Goal: Find specific page/section: Find specific page/section

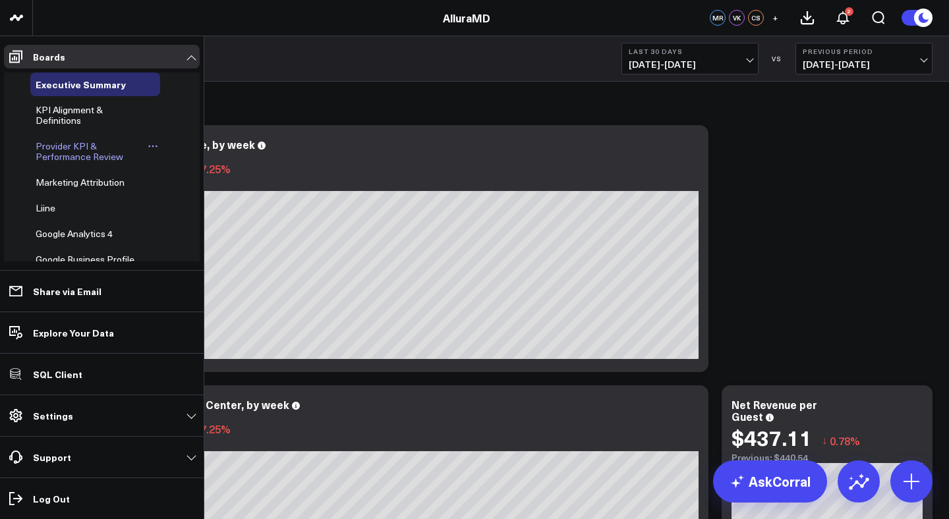
scroll to position [160, 0]
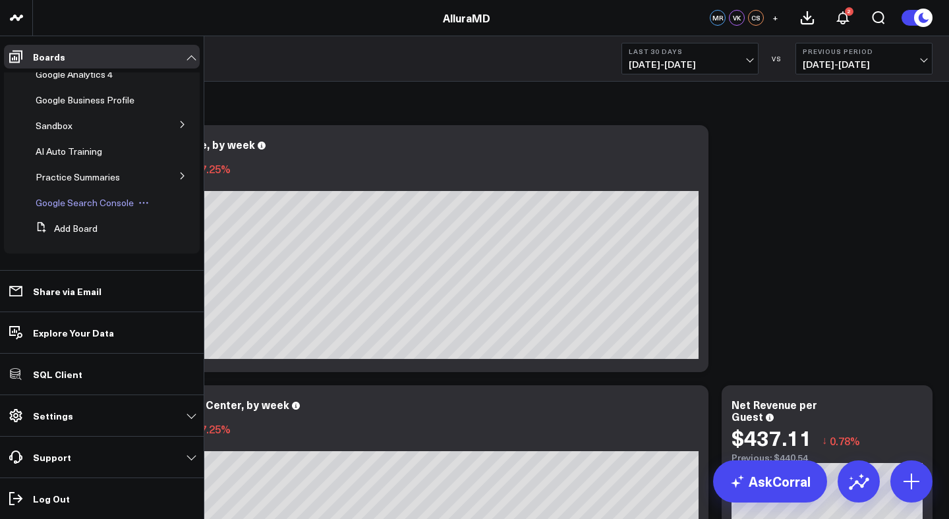
click at [74, 204] on span "Google Search Console" at bounding box center [85, 202] width 98 height 13
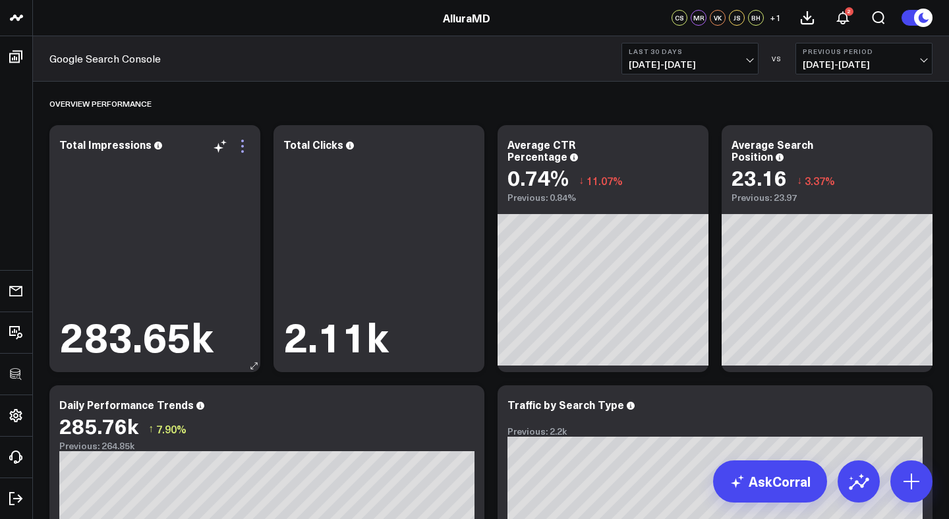
click at [243, 146] on icon at bounding box center [242, 146] width 3 height 3
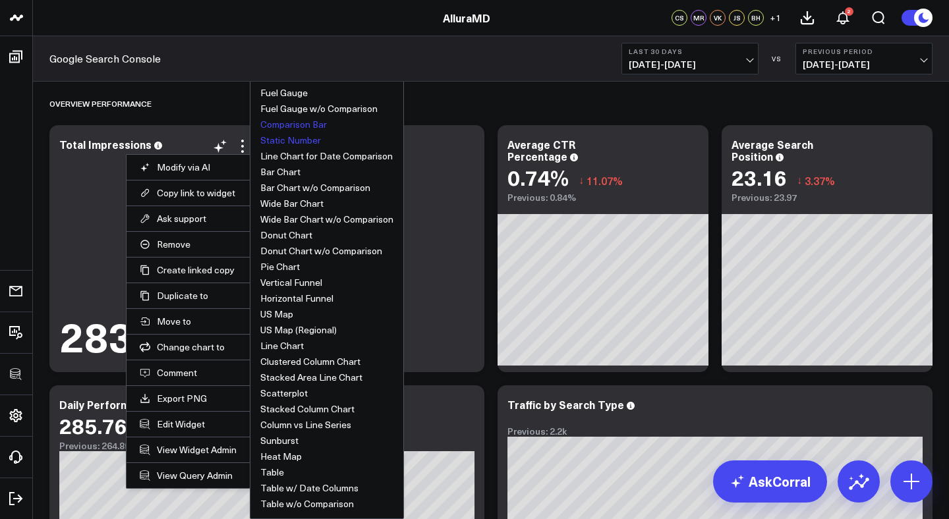
click at [296, 124] on button "Comparison Bar" at bounding box center [293, 124] width 67 height 9
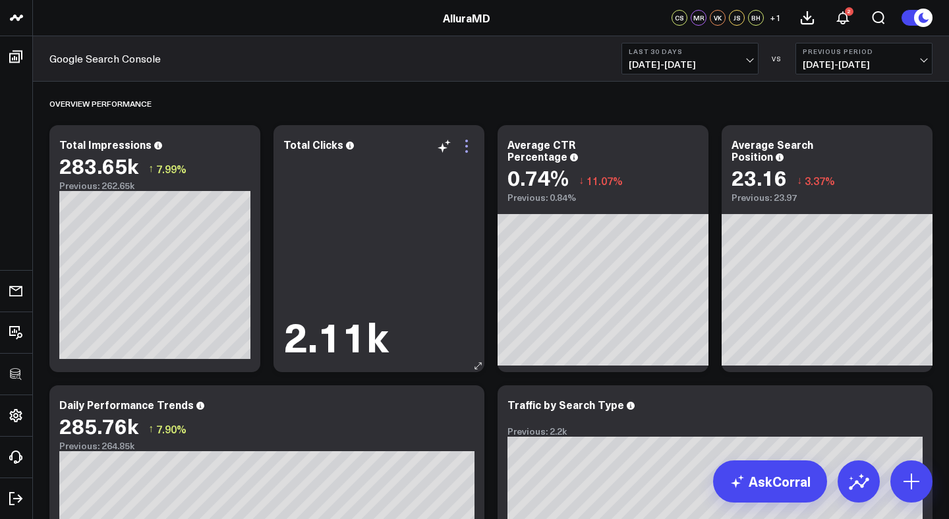
click at [468, 147] on icon at bounding box center [467, 146] width 16 height 16
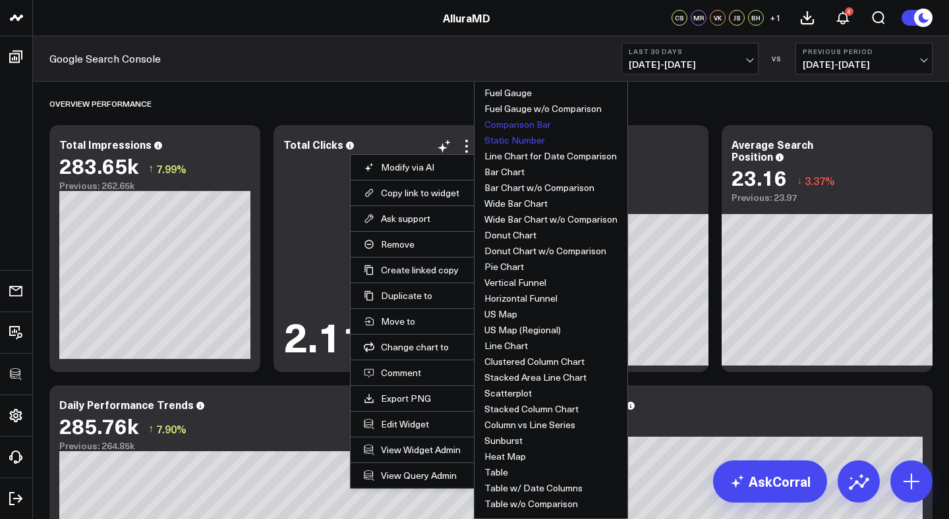
click at [530, 125] on button "Comparison Bar" at bounding box center [517, 124] width 67 height 9
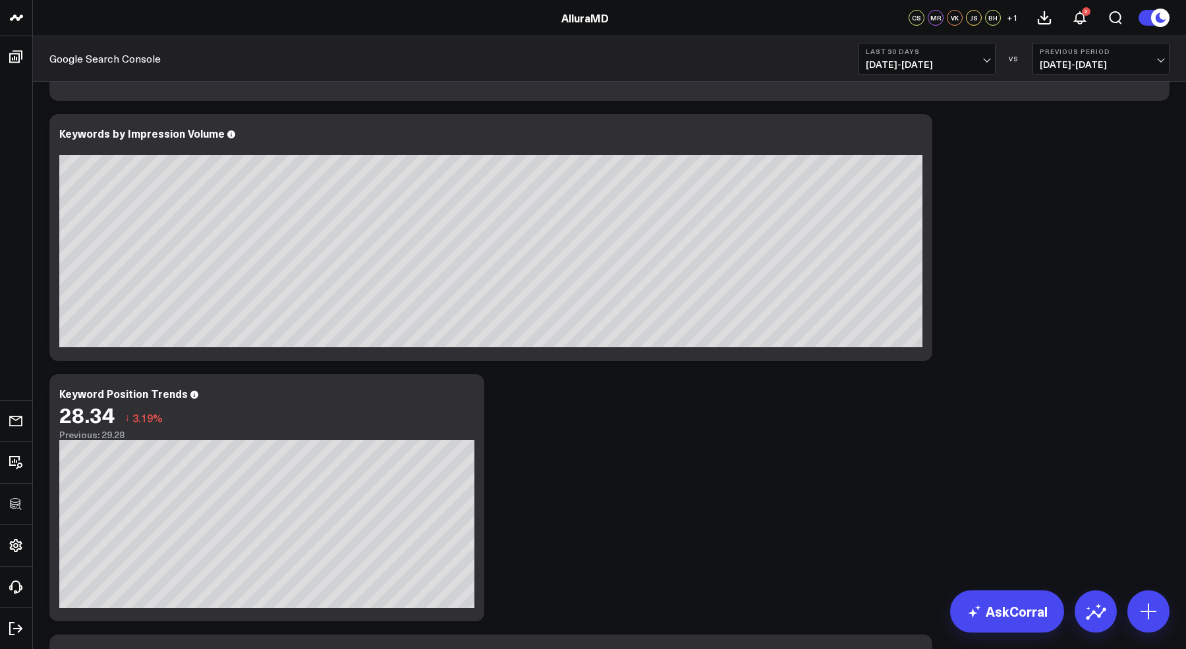
scroll to position [825, 0]
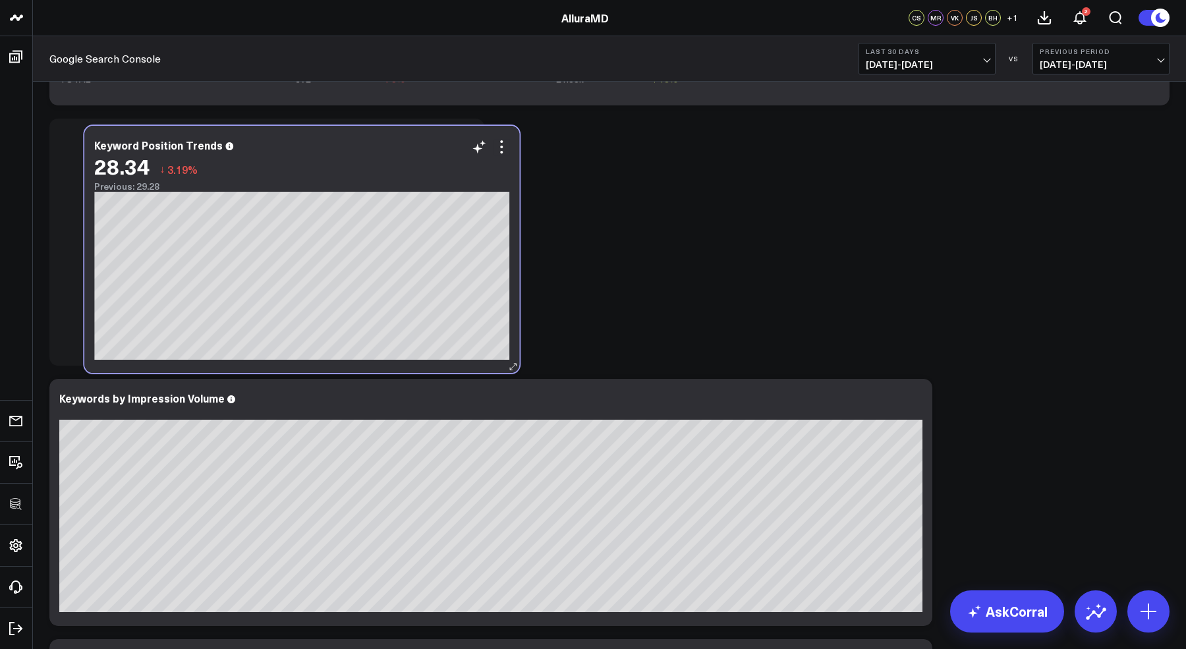
drag, startPoint x: 320, startPoint y: 399, endPoint x: 355, endPoint y: 146, distance: 255.5
click at [355, 146] on div "Keyword Position Trends" at bounding box center [301, 145] width 415 height 12
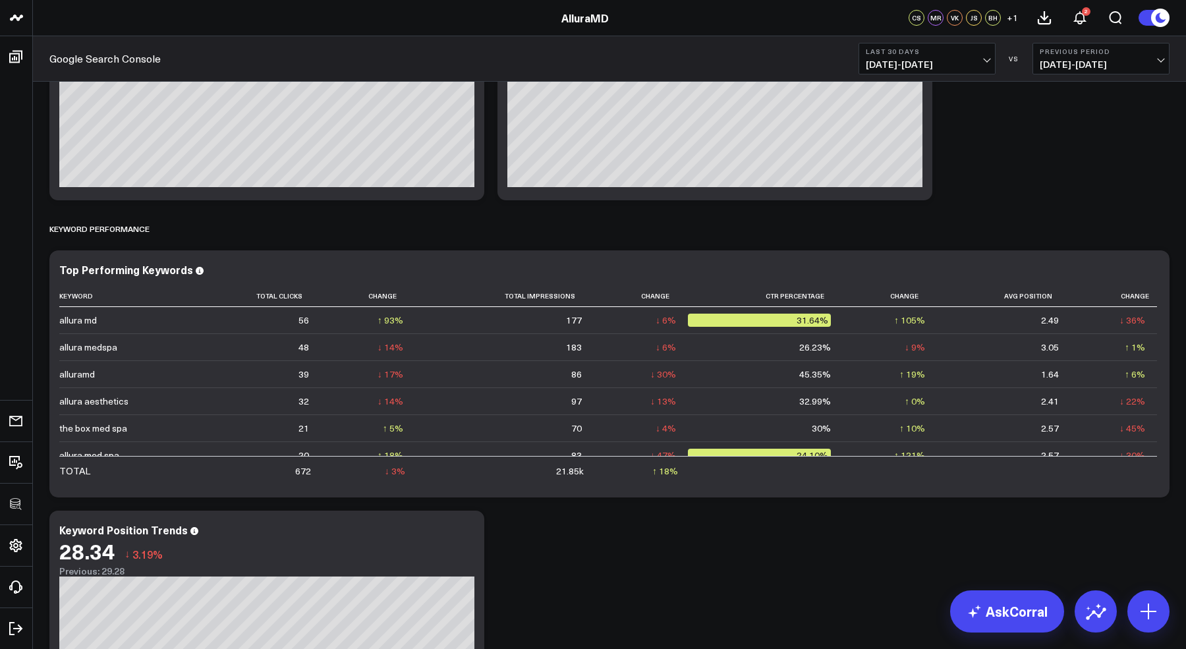
scroll to position [447, 0]
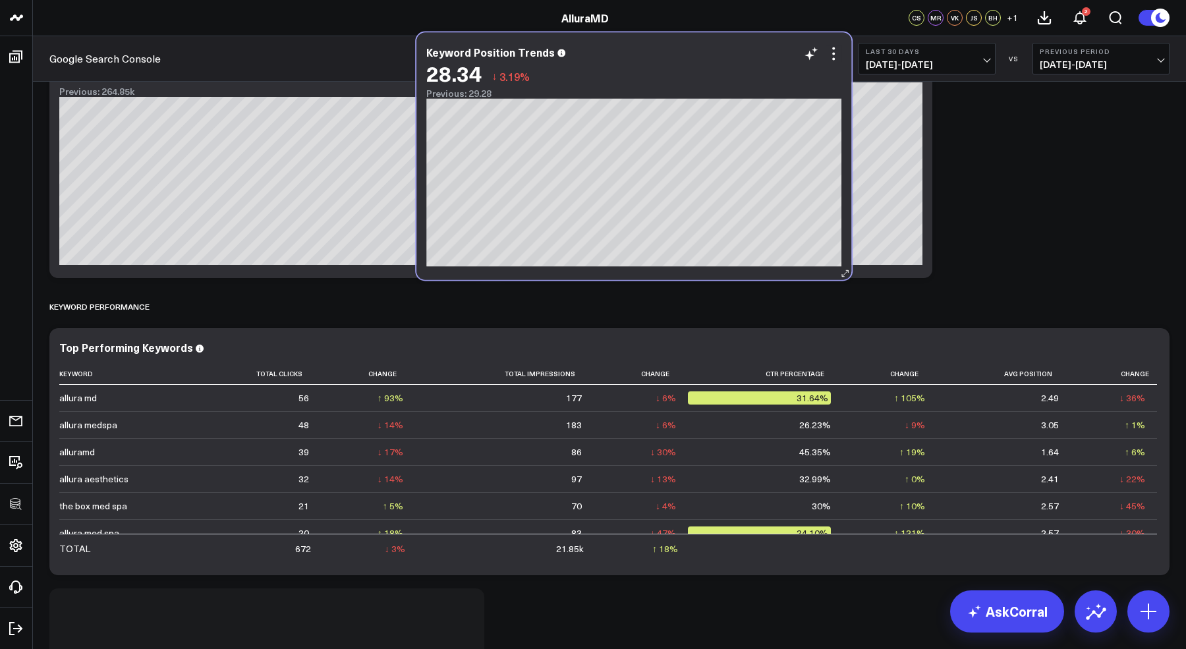
drag, startPoint x: 317, startPoint y: 521, endPoint x: 685, endPoint y: 57, distance: 593.0
click at [685, 57] on div "Keyword Position Trends 28.34 ↓ 3.19% Previous: 29.28" at bounding box center [633, 72] width 415 height 53
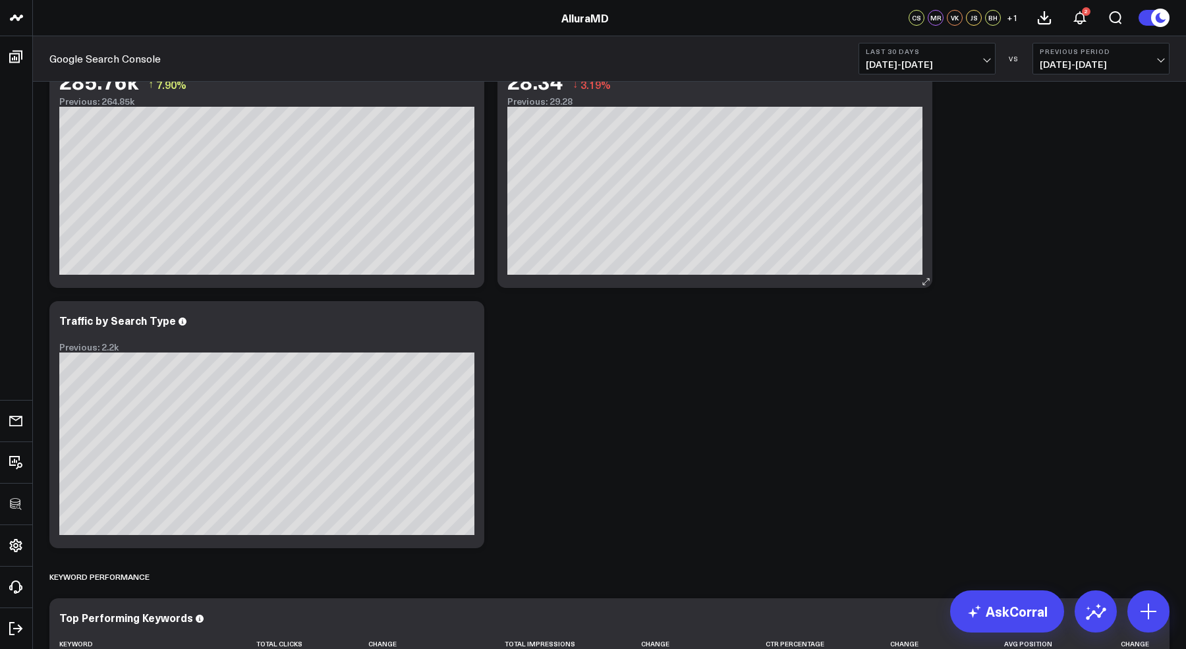
scroll to position [338, 0]
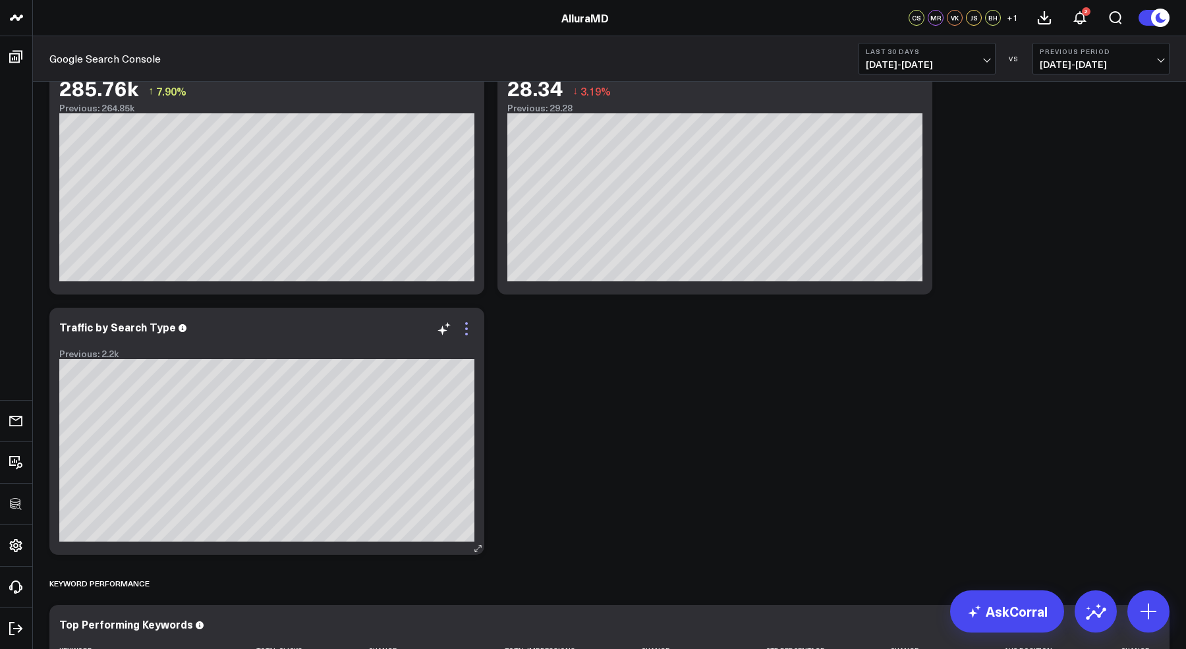
click at [467, 328] on icon at bounding box center [466, 329] width 3 height 3
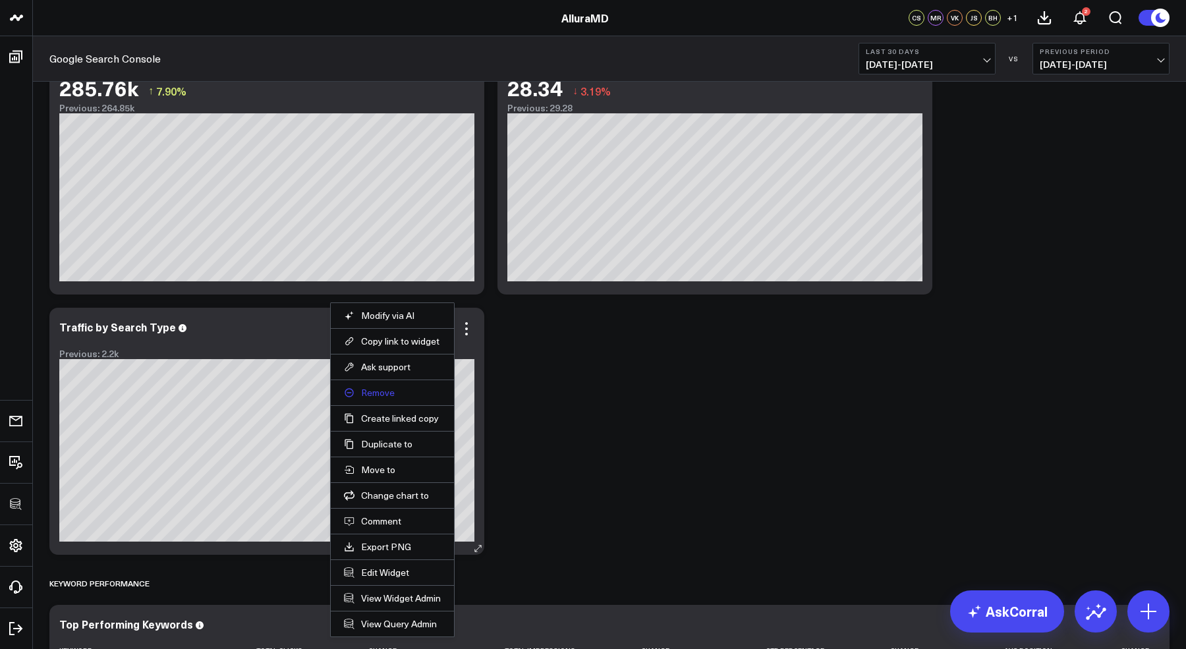
click at [376, 387] on button "Remove" at bounding box center [392, 393] width 97 height 12
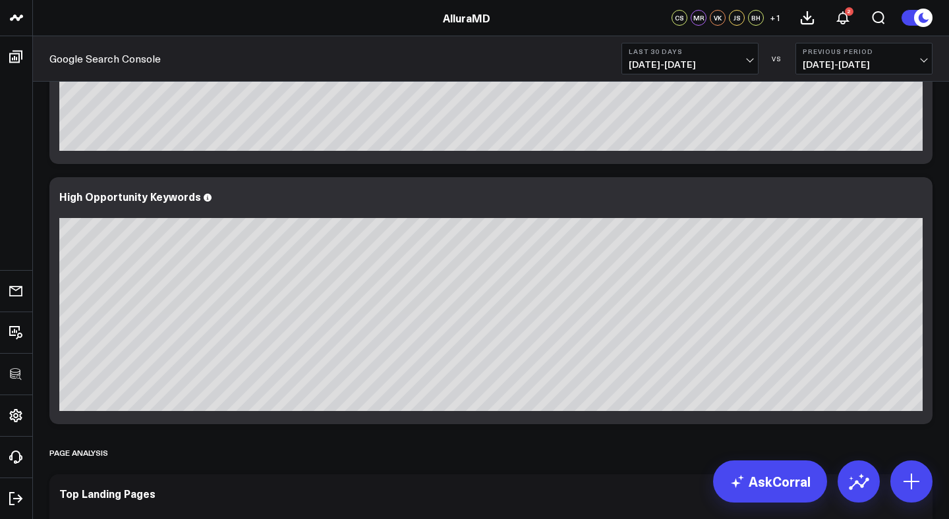
scroll to position [1031, 0]
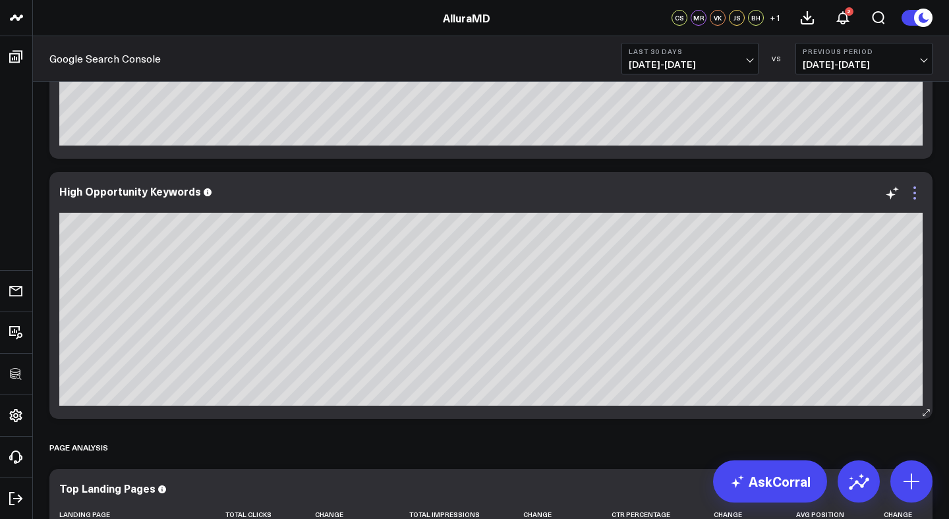
click at [915, 191] on icon at bounding box center [915, 193] width 16 height 16
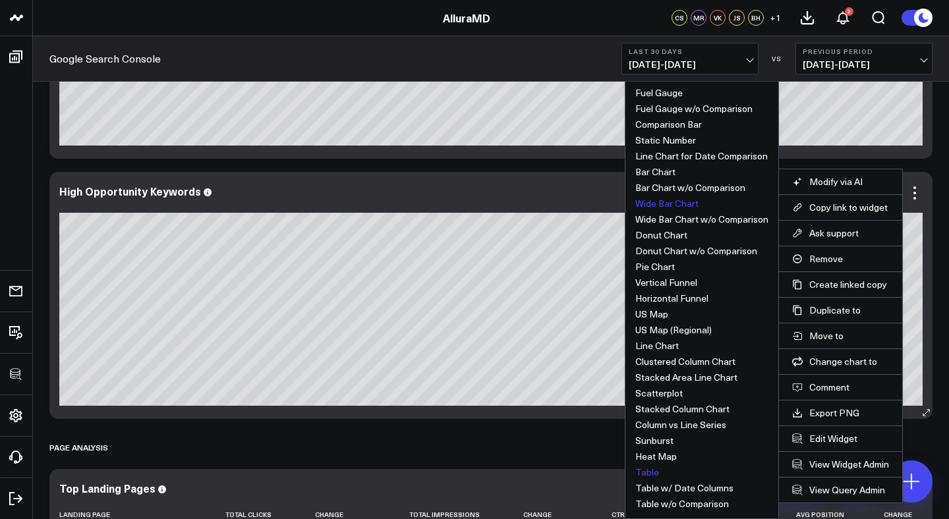
click at [652, 473] on button "Table" at bounding box center [647, 472] width 24 height 9
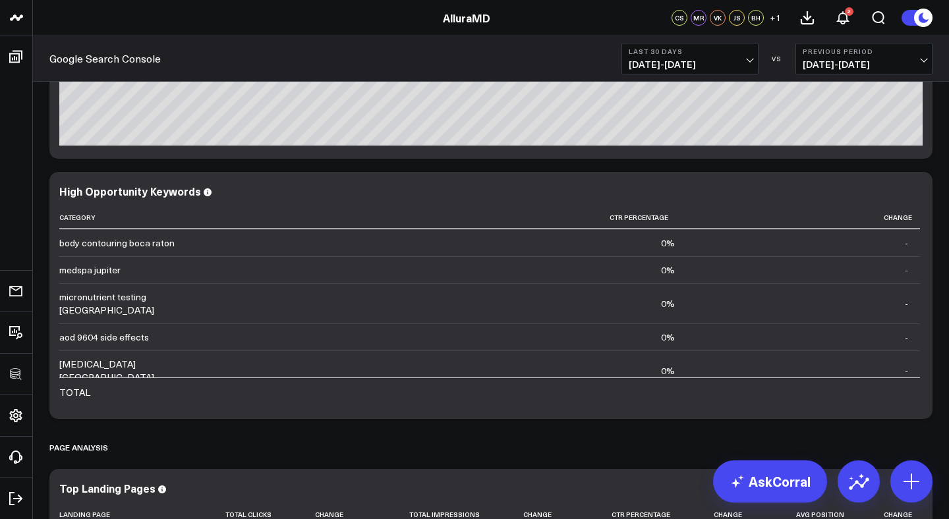
scroll to position [0, 0]
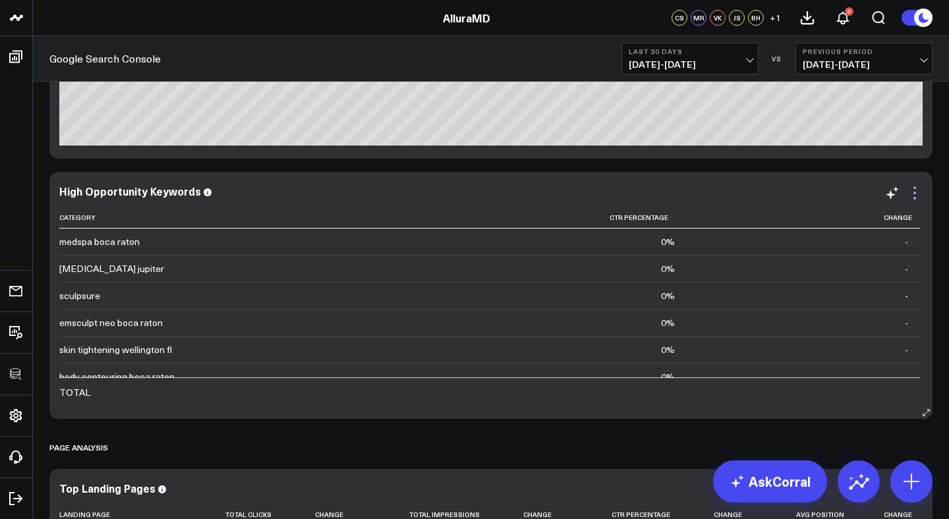
click at [916, 192] on icon at bounding box center [915, 193] width 16 height 16
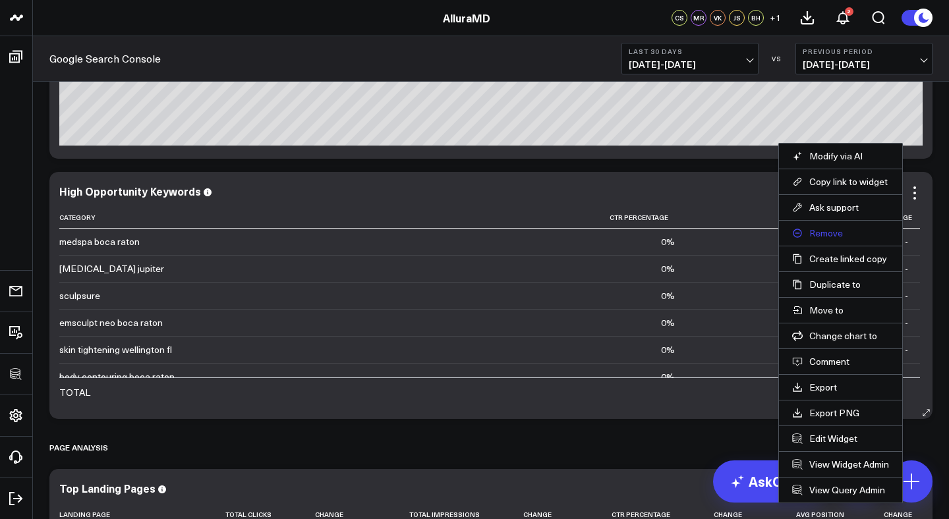
click at [819, 232] on button "Remove" at bounding box center [840, 233] width 97 height 12
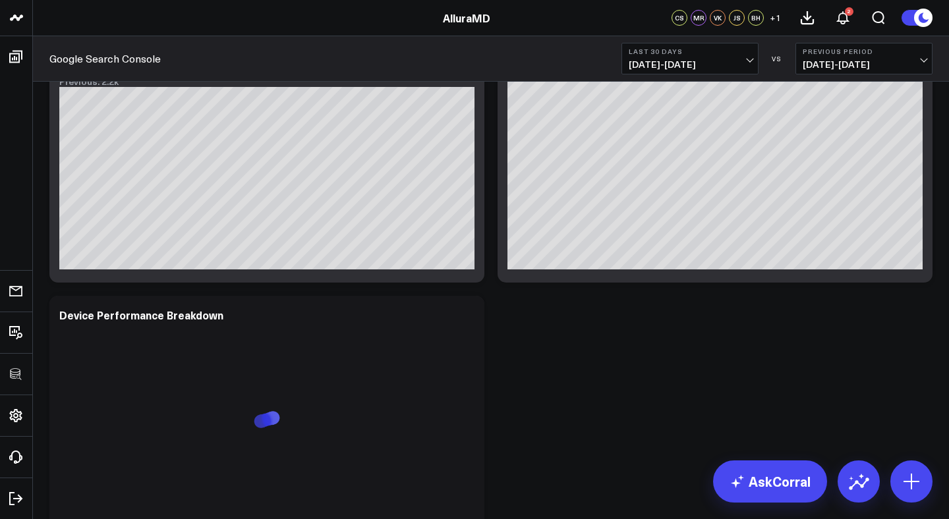
scroll to position [1880, 0]
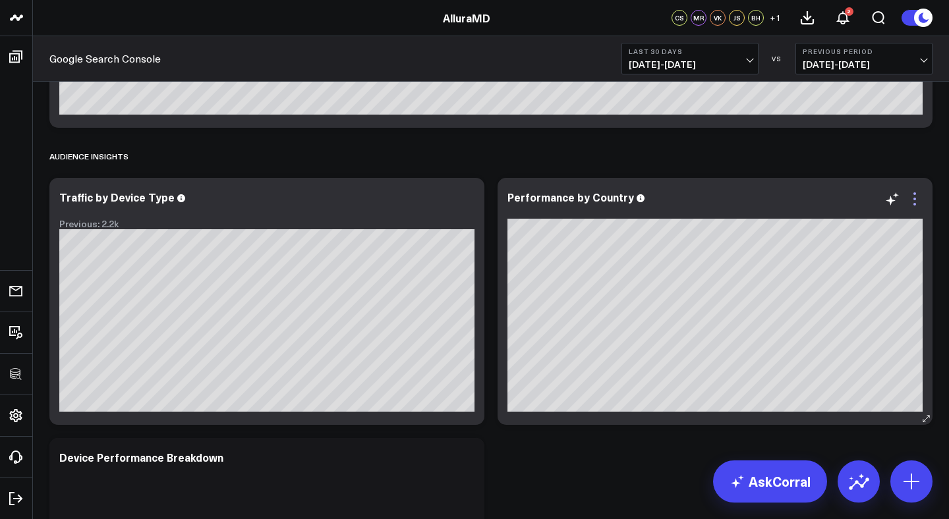
click at [910, 198] on icon at bounding box center [915, 199] width 16 height 16
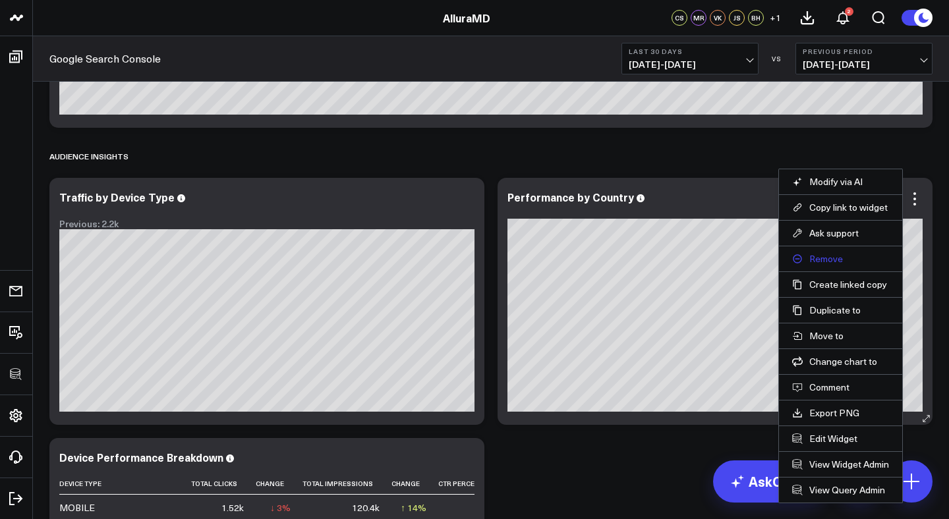
click at [830, 260] on button "Remove" at bounding box center [840, 259] width 97 height 12
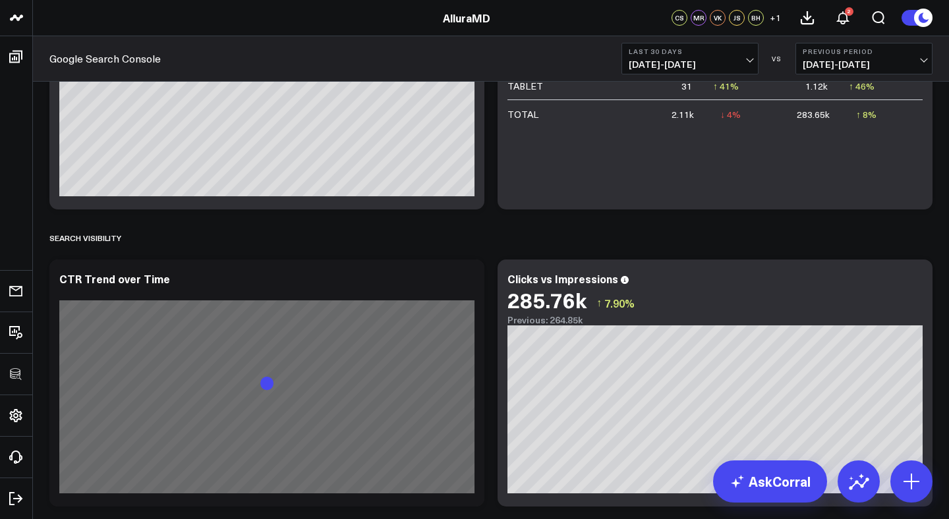
scroll to position [2169, 0]
